Goal: Information Seeking & Learning: Learn about a topic

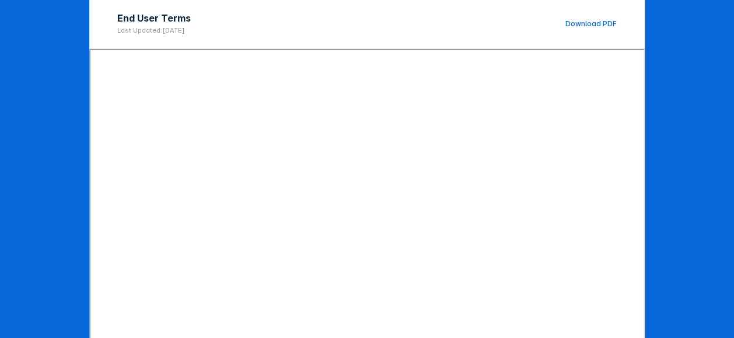
scroll to position [216, 0]
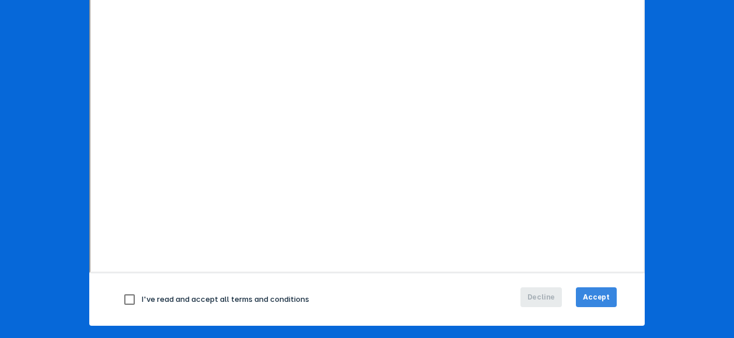
click at [592, 297] on span "Accept" at bounding box center [596, 297] width 27 height 10
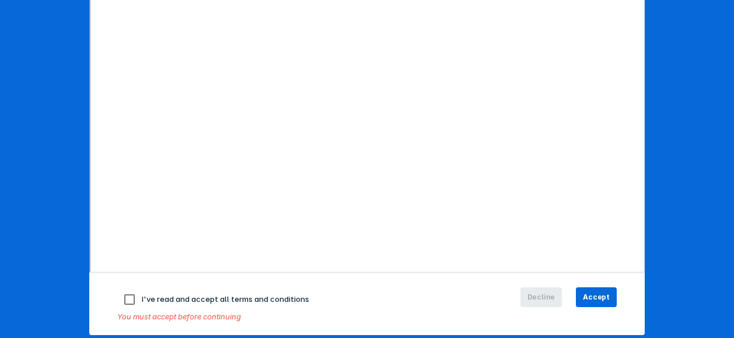
click at [127, 300] on input "checkbox" at bounding box center [129, 299] width 24 height 24
checkbox input "true"
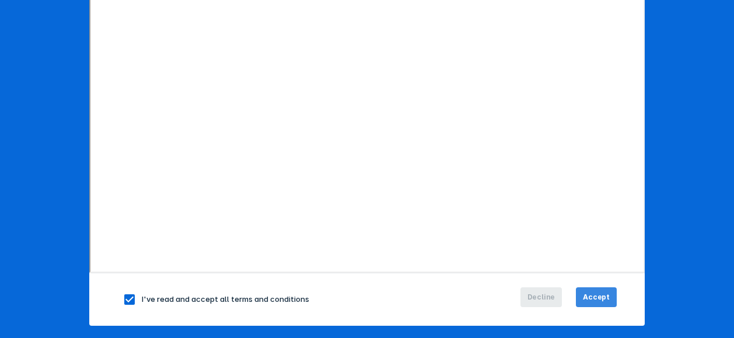
click at [587, 293] on span "Accept" at bounding box center [596, 297] width 27 height 10
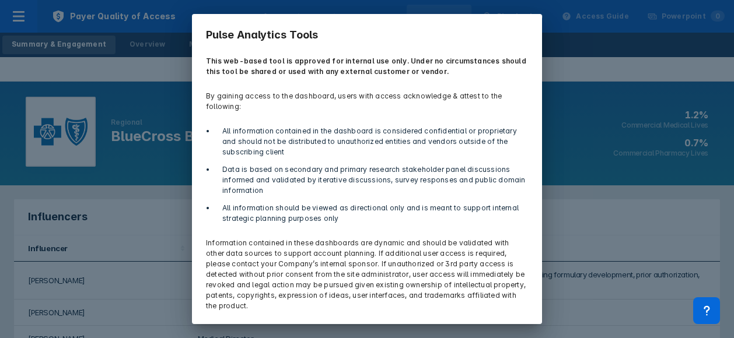
scroll to position [35, 0]
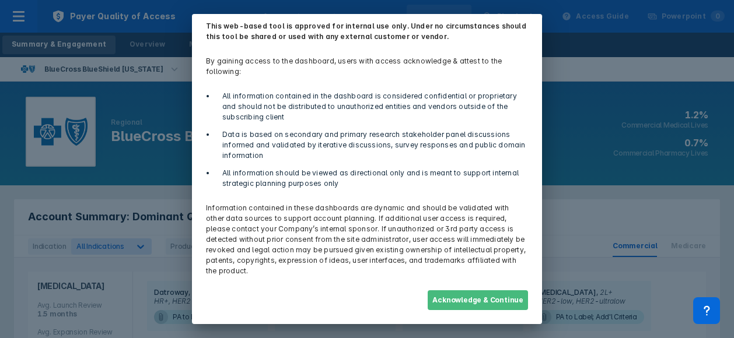
click at [493, 301] on button "Acknowledge & Continue" at bounding box center [477, 300] width 100 height 20
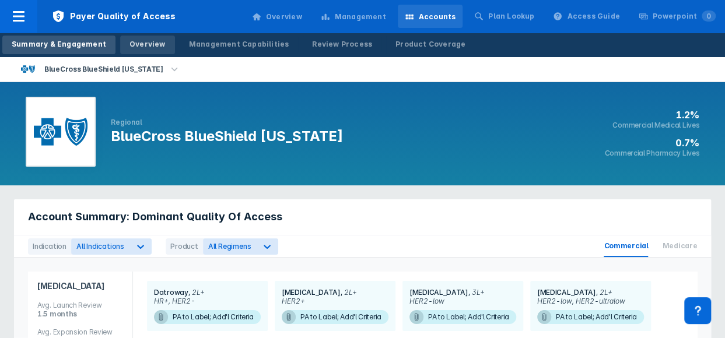
click at [129, 43] on div "Overview" at bounding box center [147, 44] width 36 height 10
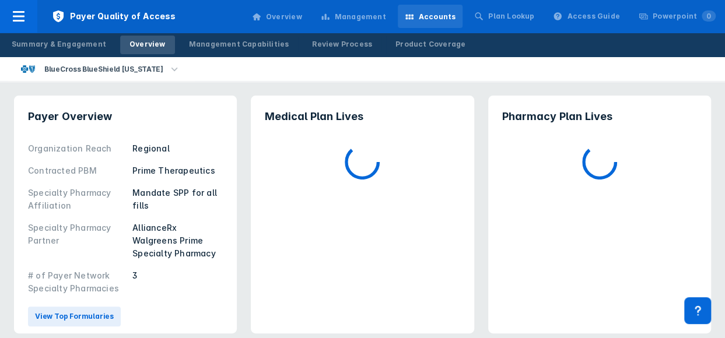
click at [168, 69] on icon "button" at bounding box center [174, 69] width 13 height 13
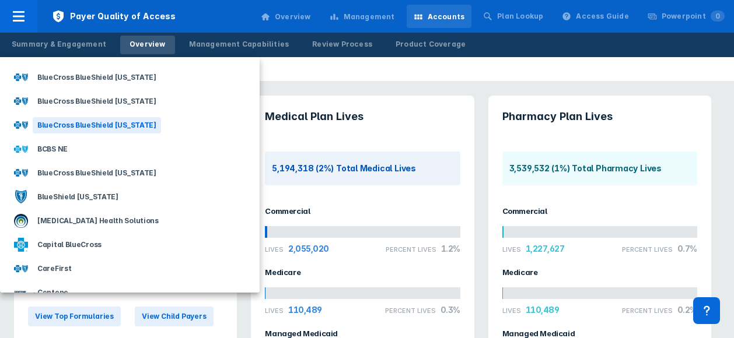
scroll to position [132, 0]
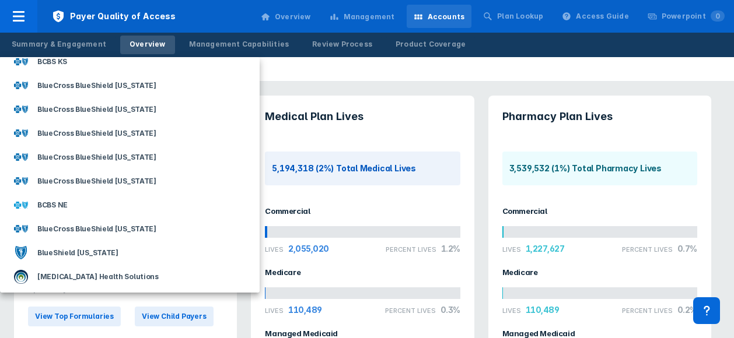
click at [297, 17] on div at bounding box center [367, 169] width 734 height 338
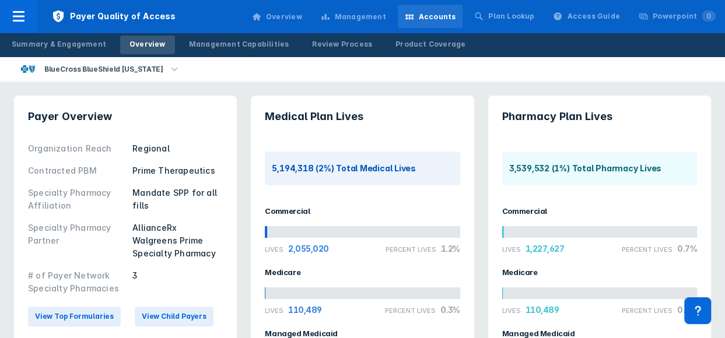
click at [298, 16] on div "Overview" at bounding box center [284, 17] width 36 height 10
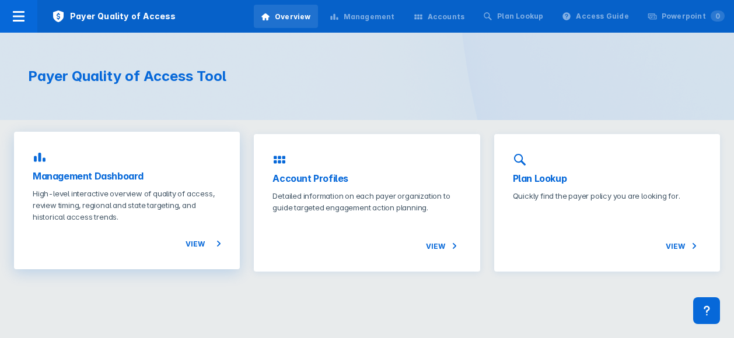
click at [134, 177] on h3 "Management Dashboard" at bounding box center [127, 176] width 188 height 14
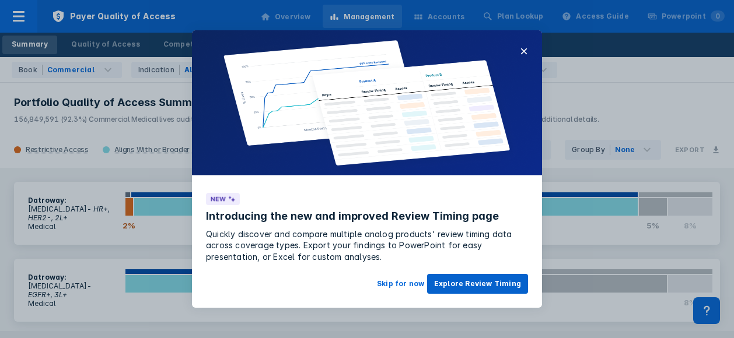
click at [471, 286] on button "Explore Review Timing" at bounding box center [477, 284] width 101 height 20
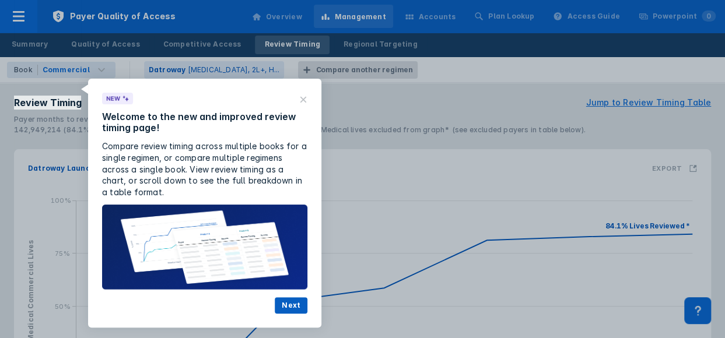
click at [292, 308] on button "Next" at bounding box center [291, 305] width 33 height 16
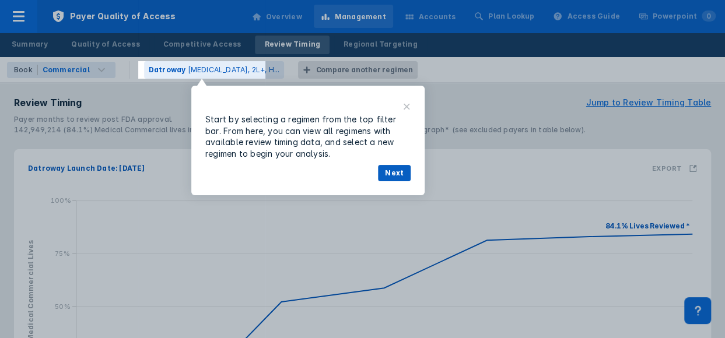
click at [390, 171] on button "Next" at bounding box center [394, 173] width 33 height 16
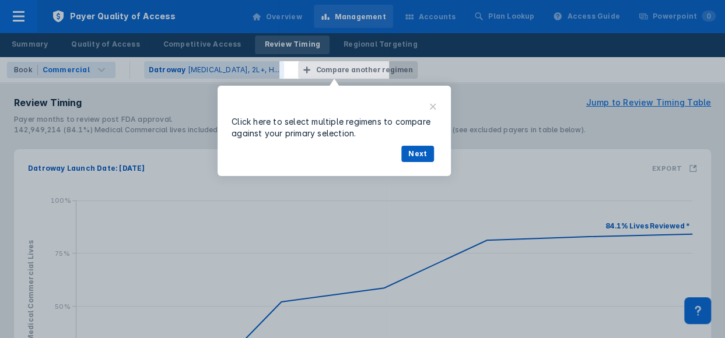
click at [416, 155] on button "Next" at bounding box center [417, 154] width 33 height 16
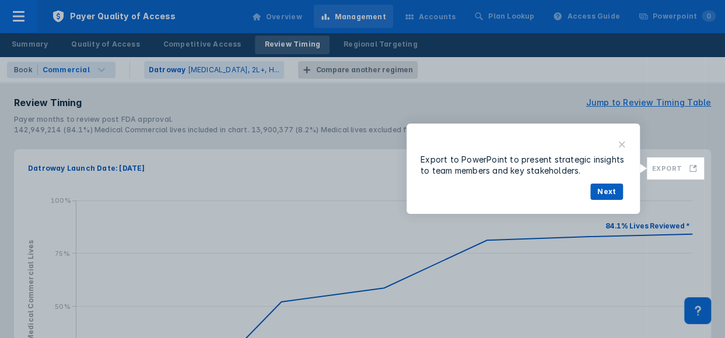
click at [606, 193] on button "Next" at bounding box center [606, 192] width 33 height 16
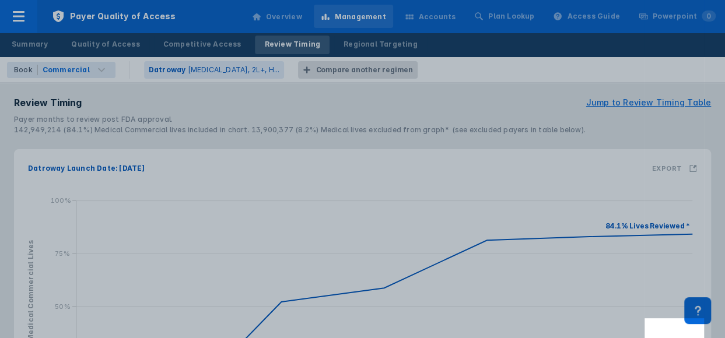
scroll to position [182, 0]
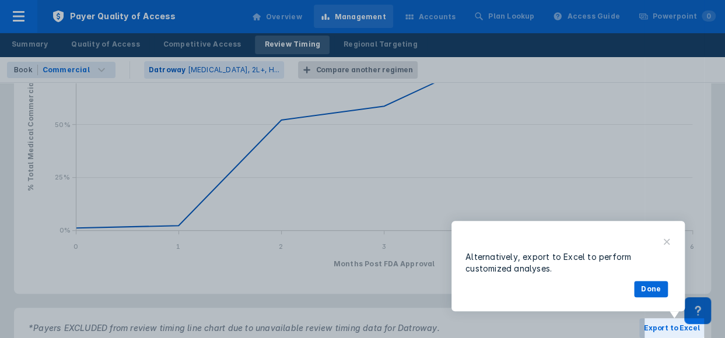
click at [649, 288] on button "Done" at bounding box center [651, 289] width 34 height 16
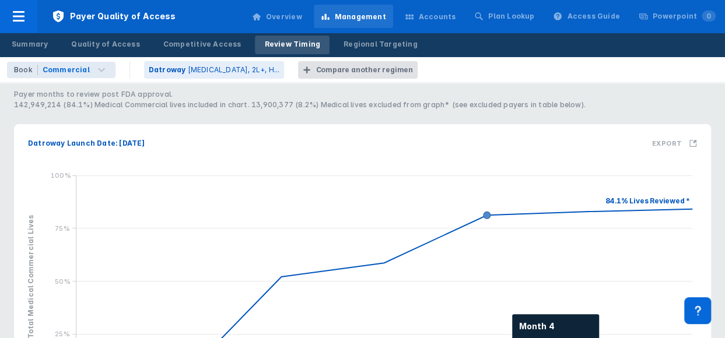
scroll to position [7, 0]
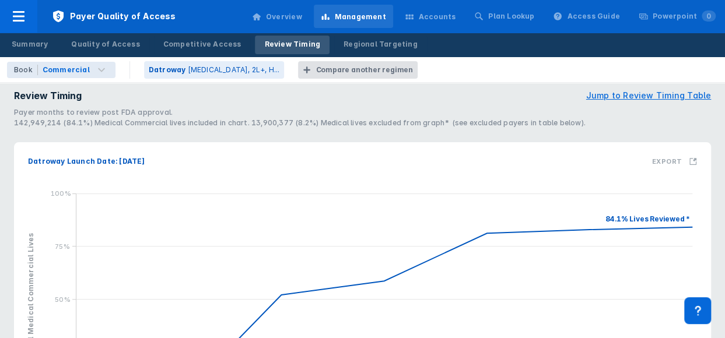
click at [352, 71] on div "Compare another regimen" at bounding box center [363, 70] width 97 height 10
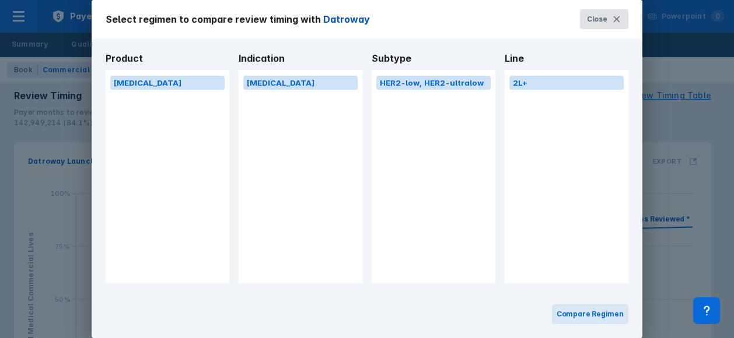
click at [597, 19] on span "Close" at bounding box center [597, 19] width 20 height 10
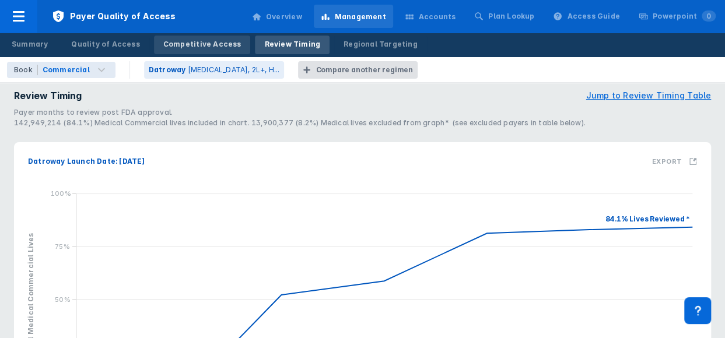
click at [183, 44] on div "Competitive Access" at bounding box center [202, 44] width 78 height 10
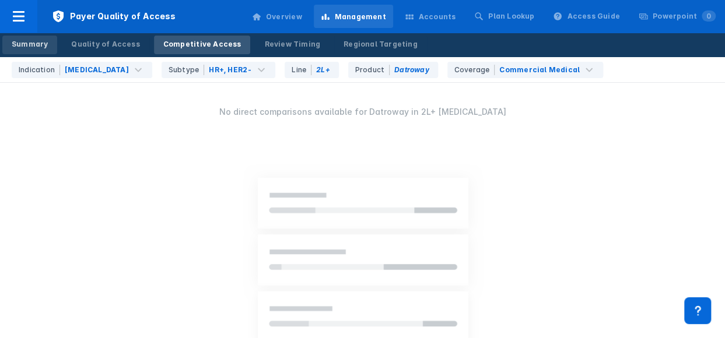
click at [38, 45] on div "Summary" at bounding box center [30, 44] width 36 height 10
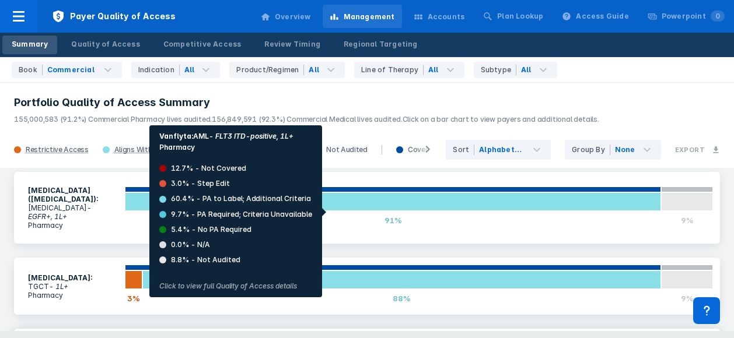
scroll to position [898, 0]
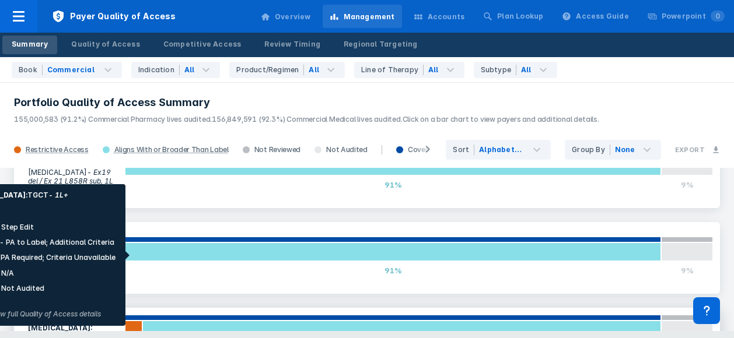
click at [134, 321] on div at bounding box center [133, 330] width 17 height 19
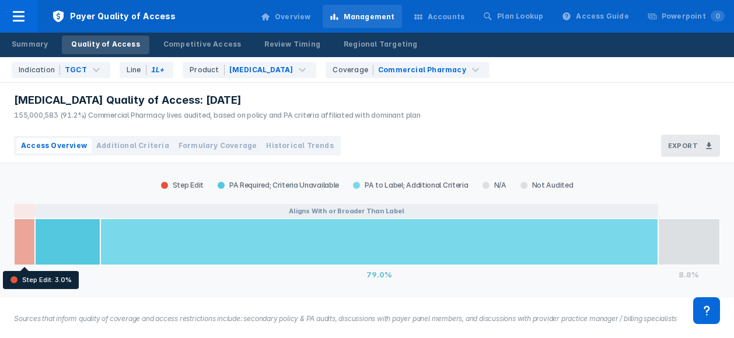
click at [26, 252] on div at bounding box center [24, 242] width 21 height 47
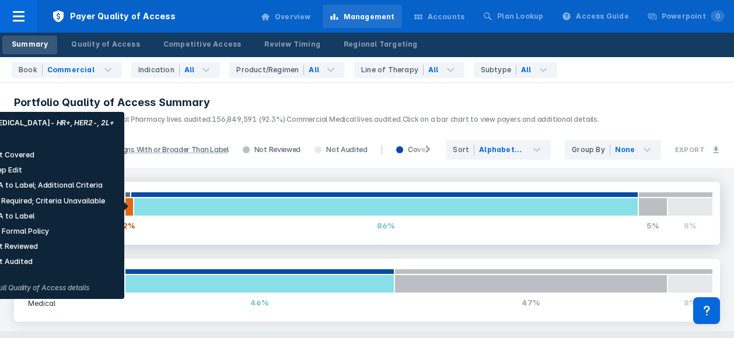
click at [127, 206] on div at bounding box center [129, 207] width 9 height 19
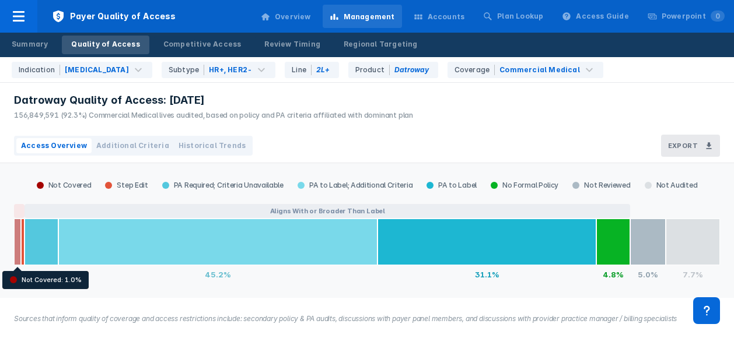
click at [20, 243] on div at bounding box center [17, 242] width 7 height 47
click at [17, 245] on div at bounding box center [17, 242] width 7 height 47
click at [16, 242] on div at bounding box center [17, 242] width 7 height 47
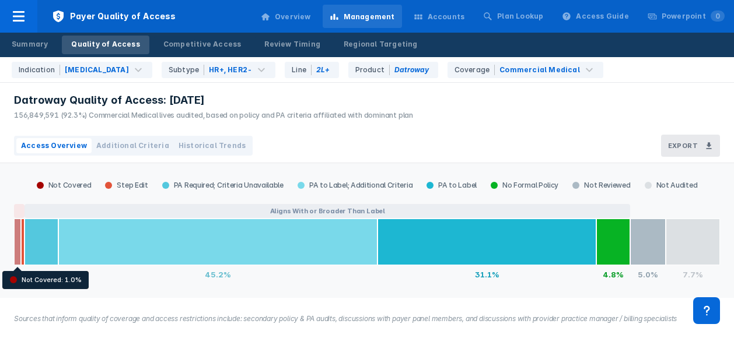
click at [16, 242] on div at bounding box center [17, 242] width 7 height 47
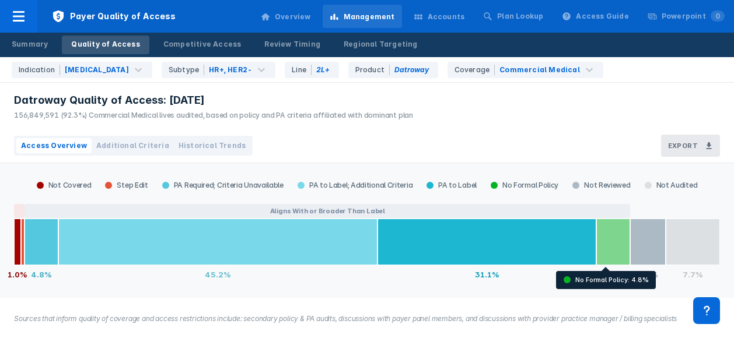
click at [611, 231] on div at bounding box center [613, 242] width 34 height 47
click at [603, 230] on div at bounding box center [613, 242] width 34 height 47
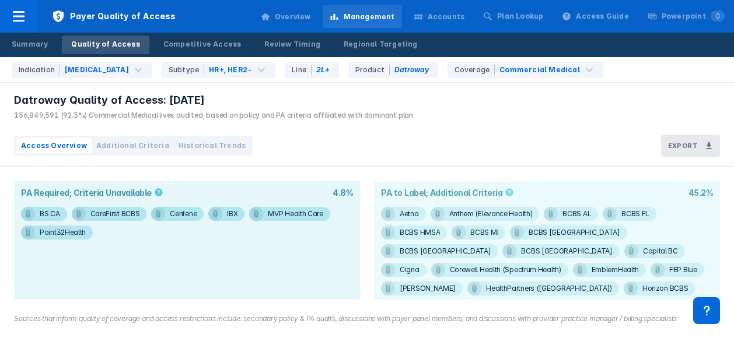
scroll to position [159, 0]
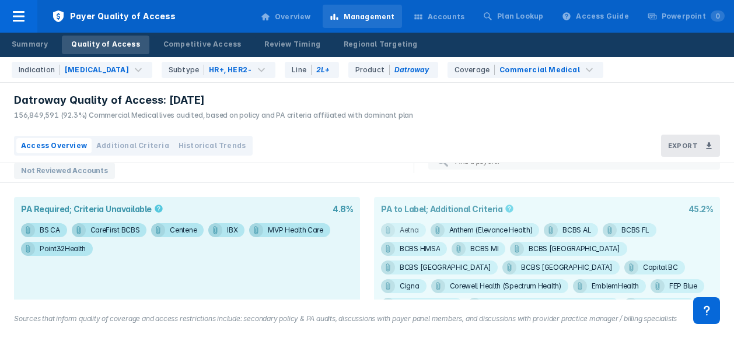
click at [399, 231] on div "Aetna" at bounding box center [408, 230] width 19 height 14
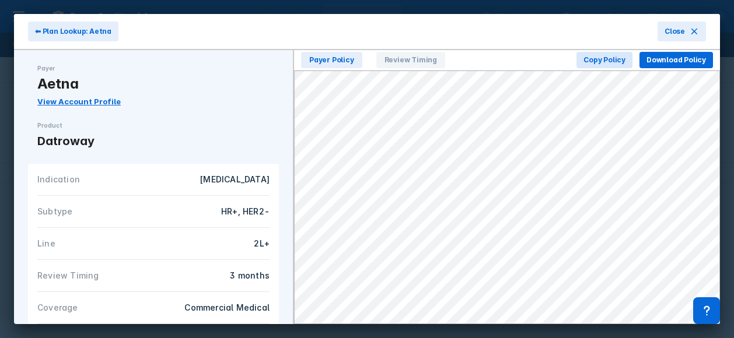
scroll to position [117, 0]
